Goal: Task Accomplishment & Management: Manage account settings

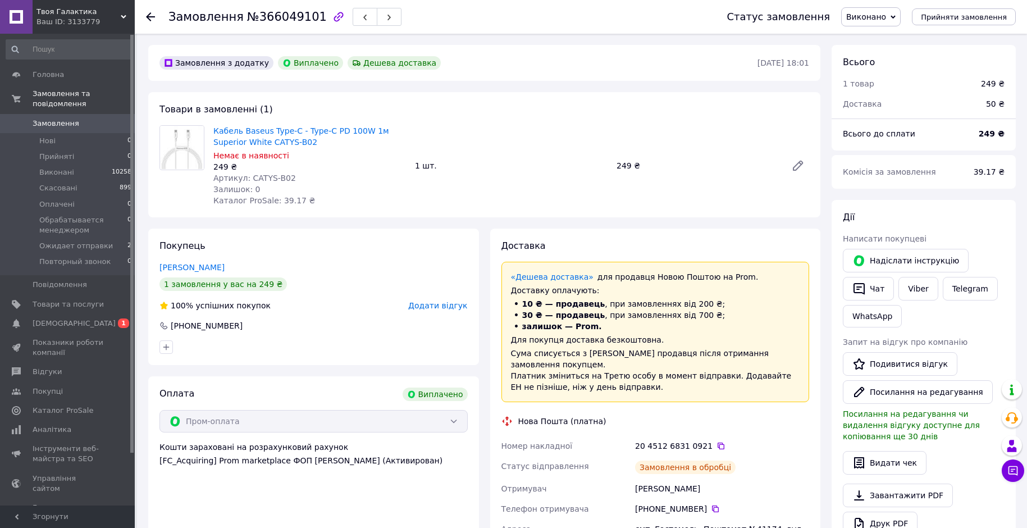
scroll to position [43, 0]
click at [69, 318] on span "[DEMOGRAPHIC_DATA]" at bounding box center [74, 323] width 83 height 10
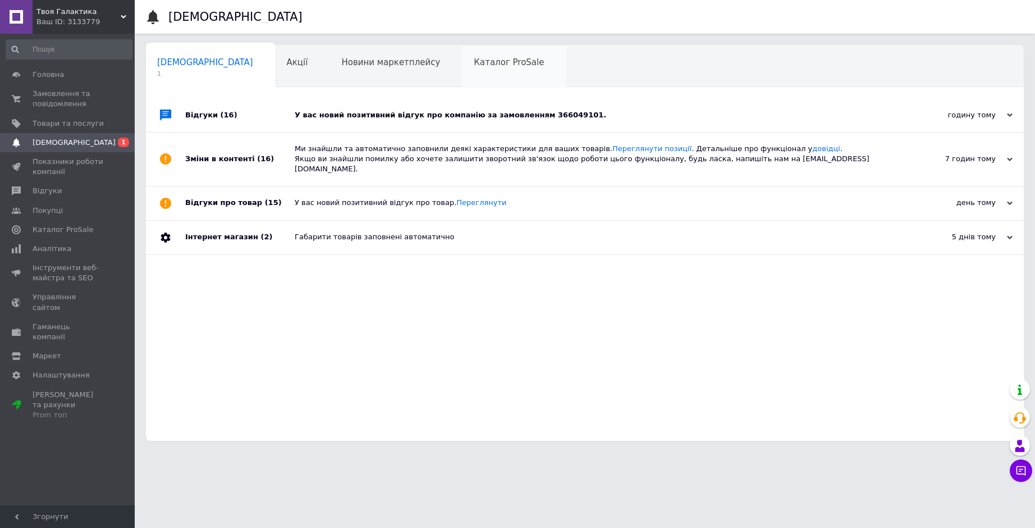
click at [463, 71] on div "Каталог ProSale 0" at bounding box center [515, 66] width 104 height 43
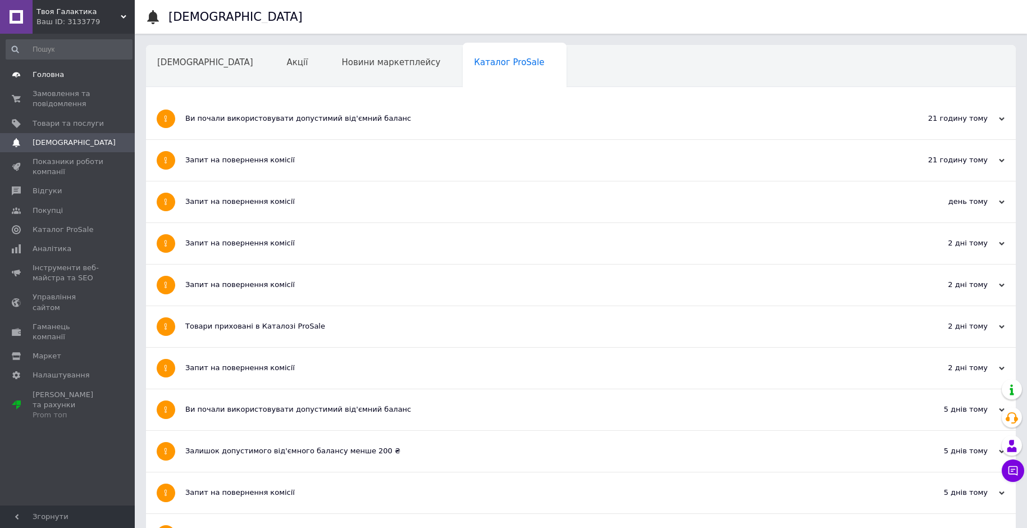
click at [62, 76] on span "Головна" at bounding box center [68, 75] width 71 height 10
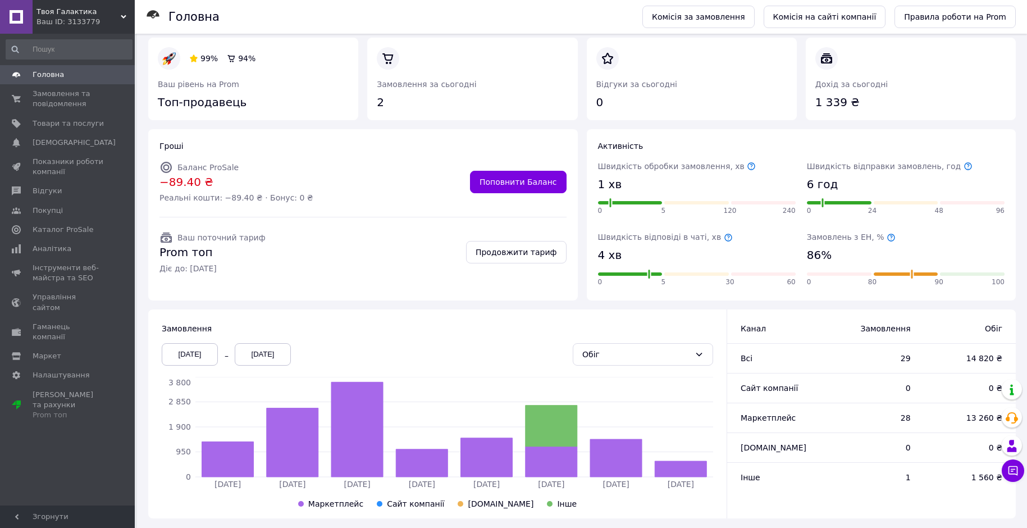
scroll to position [20, 0]
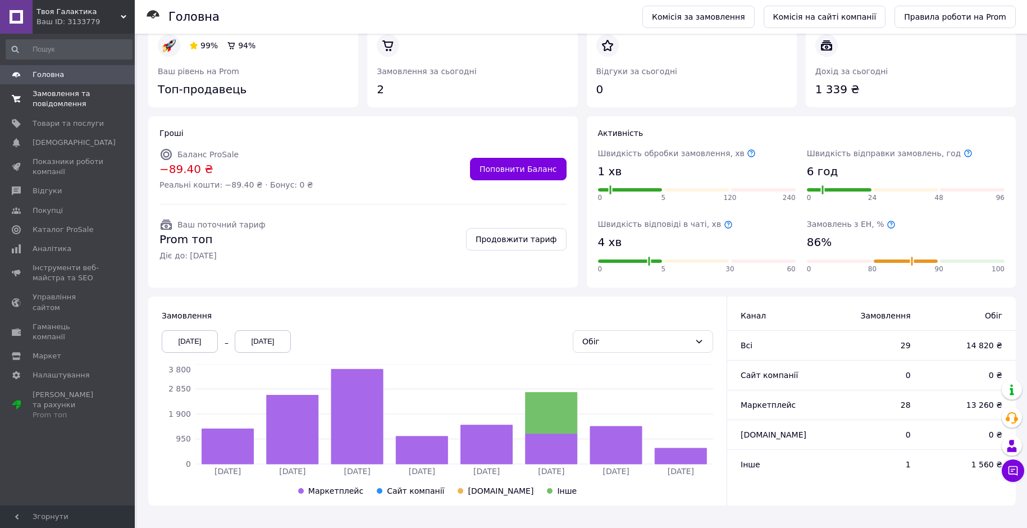
click at [43, 94] on span "Замовлення та повідомлення" at bounding box center [68, 99] width 71 height 20
